Goal: Transaction & Acquisition: Purchase product/service

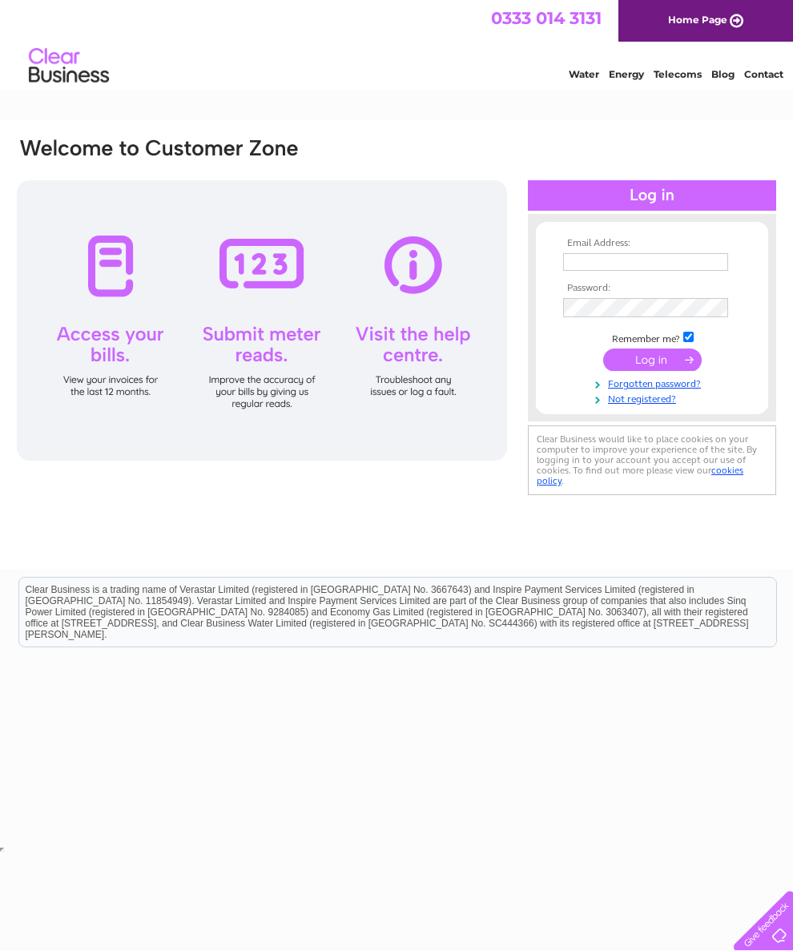
click at [647, 265] on input "text" at bounding box center [645, 262] width 165 height 18
type input "Shayan.1349@yahoo.com"
click at [671, 364] on input "submit" at bounding box center [652, 361] width 99 height 22
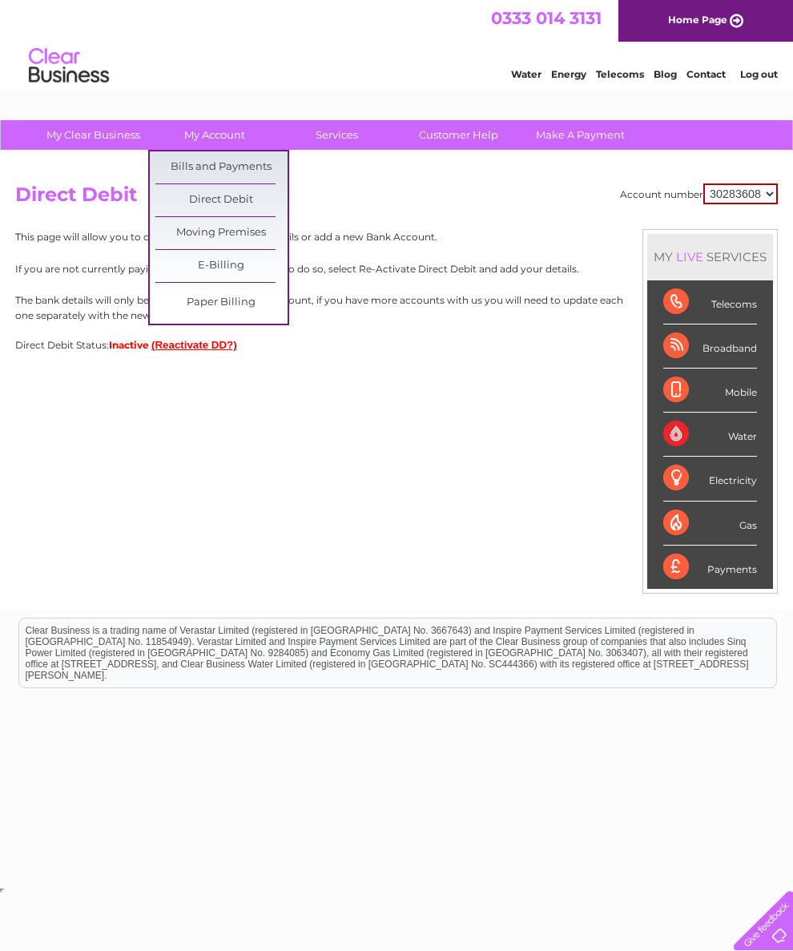
click at [182, 167] on link "Bills and Payments" at bounding box center [221, 167] width 132 height 32
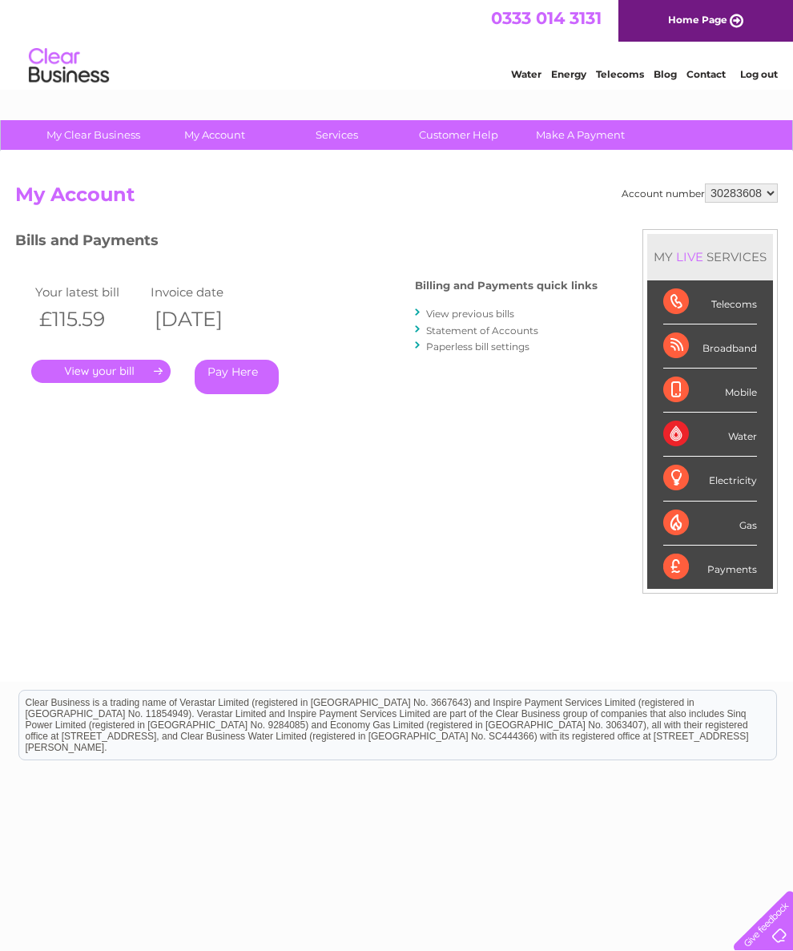
click at [80, 371] on link "." at bounding box center [100, 371] width 139 height 23
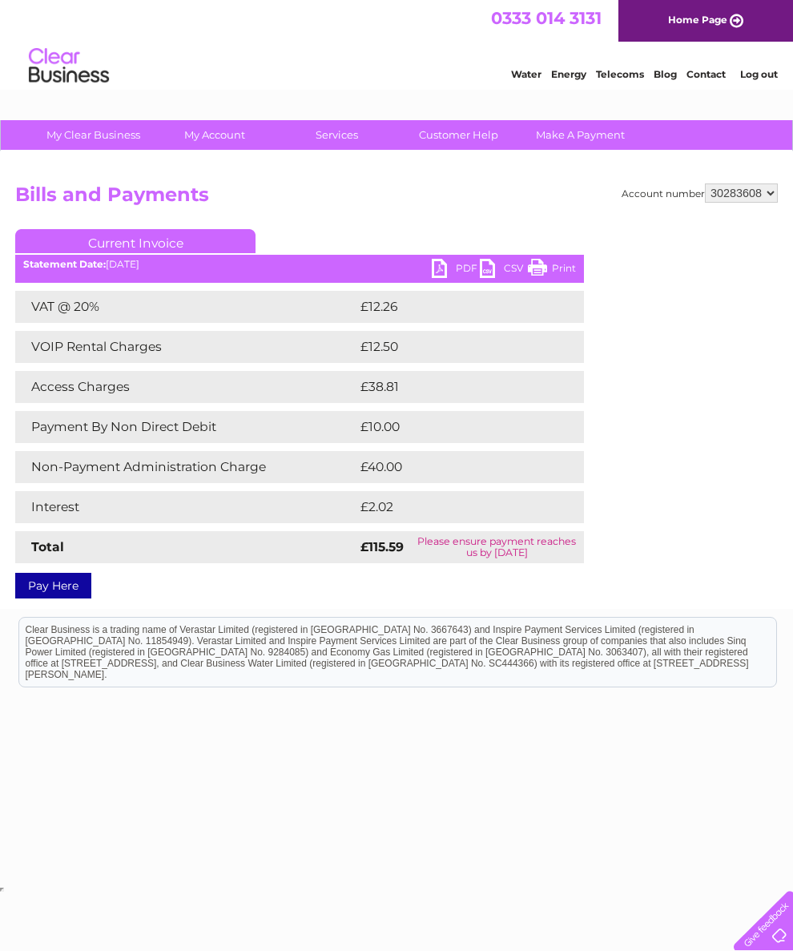
click at [33, 584] on link "Pay Here" at bounding box center [53, 586] width 76 height 26
click at [453, 272] on link "PDF" at bounding box center [456, 270] width 48 height 23
